Goal: Complete application form: Complete application form

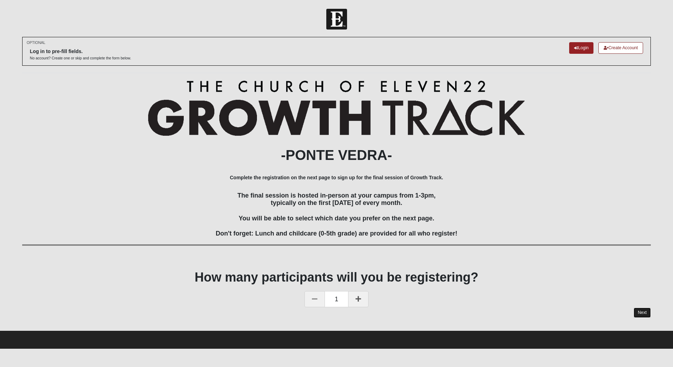
click at [642, 312] on link "Next" at bounding box center [642, 313] width 17 height 10
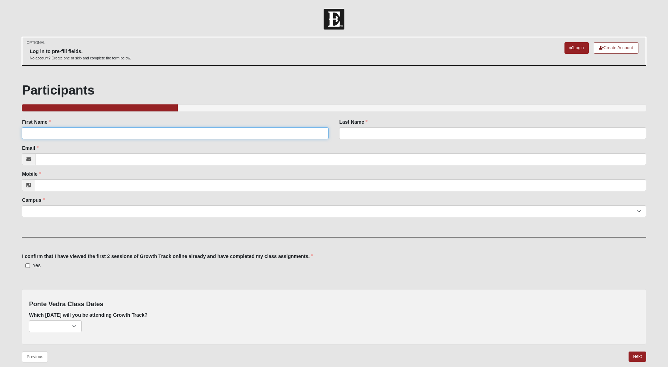
click at [73, 136] on input "First Name" at bounding box center [175, 133] width 307 height 12
type input "[DEMOGRAPHIC_DATA]"
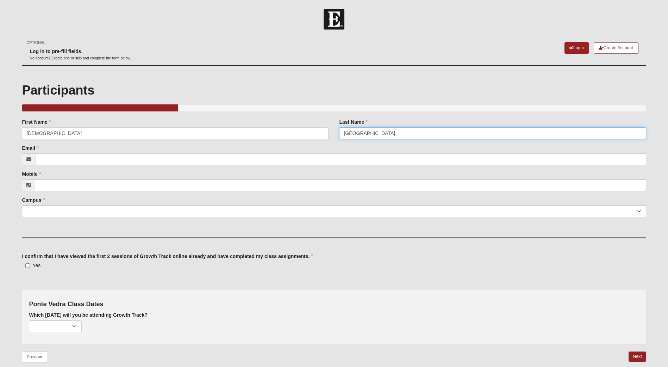
type input "[GEOGRAPHIC_DATA]"
click at [59, 158] on input "Email" at bounding box center [341, 159] width 610 height 12
type input "[EMAIL_ADDRESS][DOMAIN_NAME]"
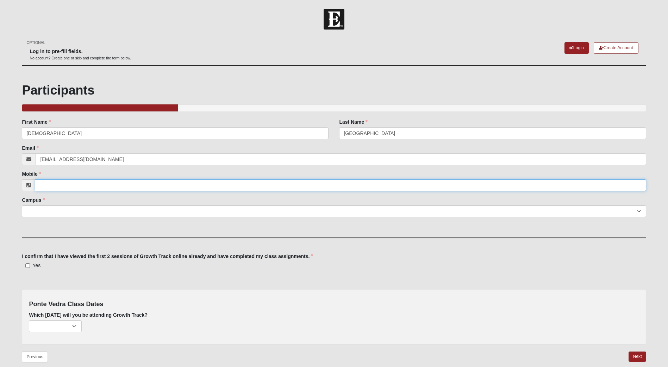
click at [61, 187] on input "Mobile" at bounding box center [340, 186] width 611 height 12
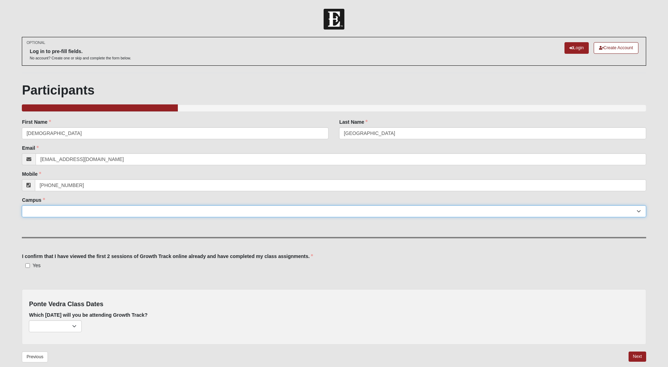
type input "[PHONE_NUMBER]"
click at [58, 212] on select "[GEOGRAPHIC_DATA] [GEOGRAPHIC_DATA] (Coming Soon) Eleven22 Online [PERSON_NAME]…" at bounding box center [334, 212] width 624 height 12
select select "16"
click at [22, 206] on select "[GEOGRAPHIC_DATA] [GEOGRAPHIC_DATA] (Coming Soon) Eleven22 Online [PERSON_NAME]…" at bounding box center [334, 212] width 624 height 12
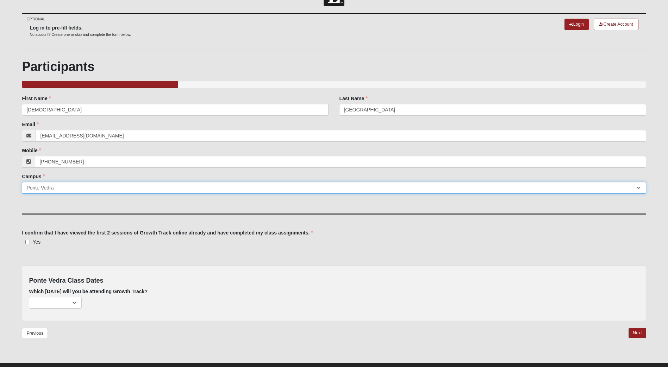
scroll to position [37, 0]
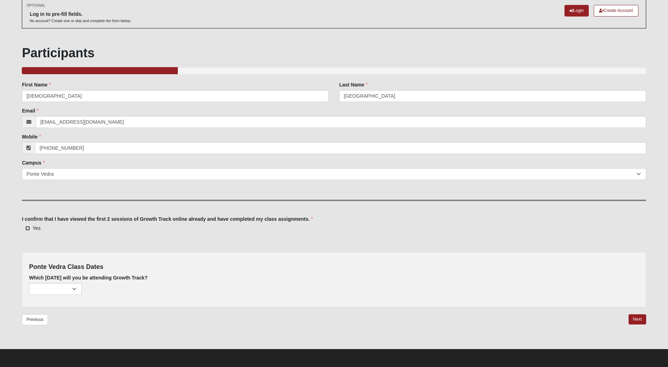
click at [27, 227] on input "Yes" at bounding box center [27, 228] width 5 height 5
checkbox input "true"
click at [72, 289] on select "[DATE] (40 remaining) [DATE] (45 remaining) [DATE] (45 remaining)" at bounding box center [55, 289] width 53 height 12
select select "805"
click at [29, 283] on select "[DATE] (40 remaining) [DATE] (45 remaining) [DATE] (45 remaining)" at bounding box center [55, 289] width 53 height 12
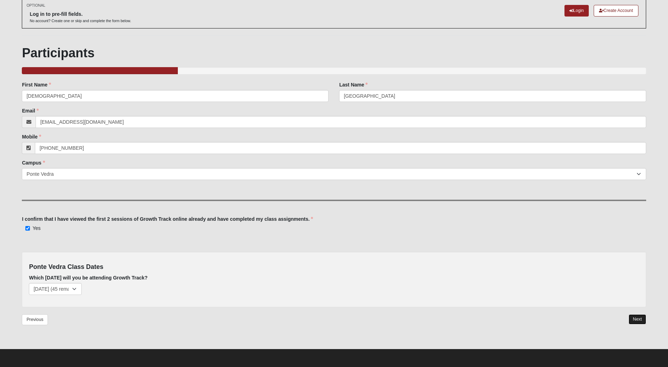
click at [640, 317] on link "Next" at bounding box center [636, 320] width 17 height 10
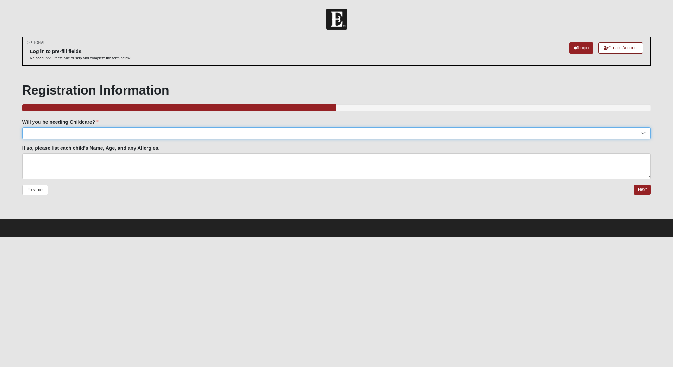
click at [644, 133] on select "Yes No" at bounding box center [336, 133] width 629 height 12
select select "No"
click at [22, 127] on select "Yes No" at bounding box center [336, 133] width 629 height 12
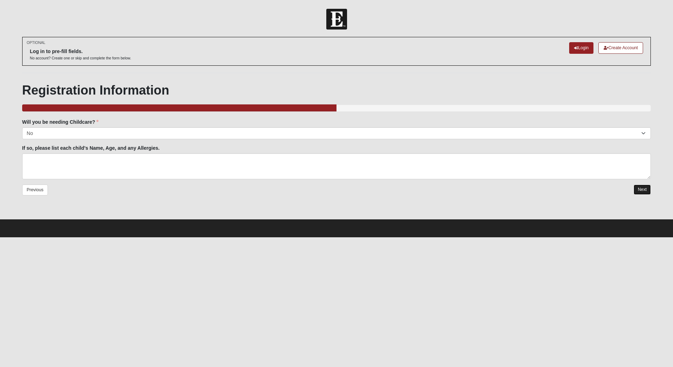
click at [640, 188] on link "Next" at bounding box center [642, 190] width 17 height 10
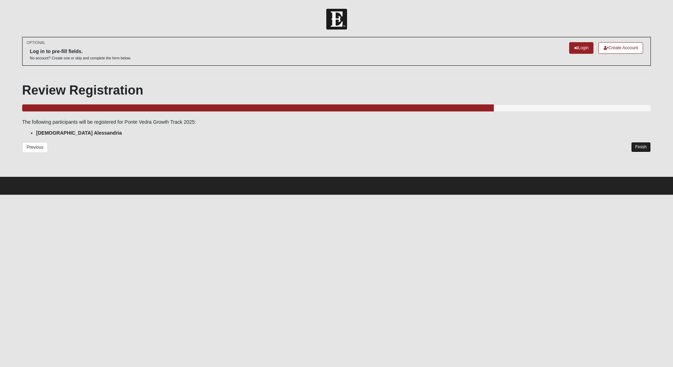
click at [648, 146] on link "Finish" at bounding box center [641, 147] width 20 height 10
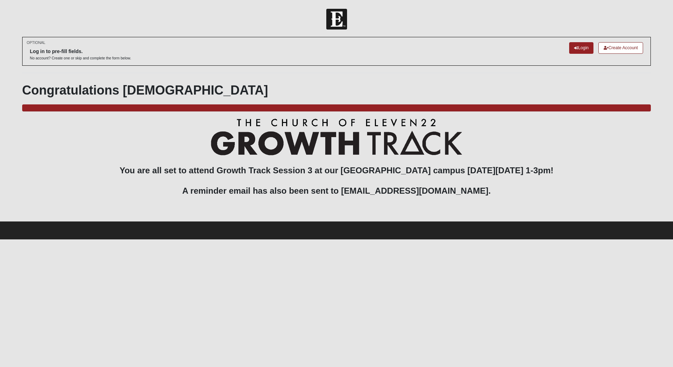
click at [203, 75] on div "OPTIONAL Log in to pre-fill fields. No account? Create one or skip and complete…" at bounding box center [336, 129] width 629 height 184
